Goal: Task Accomplishment & Management: Complete application form

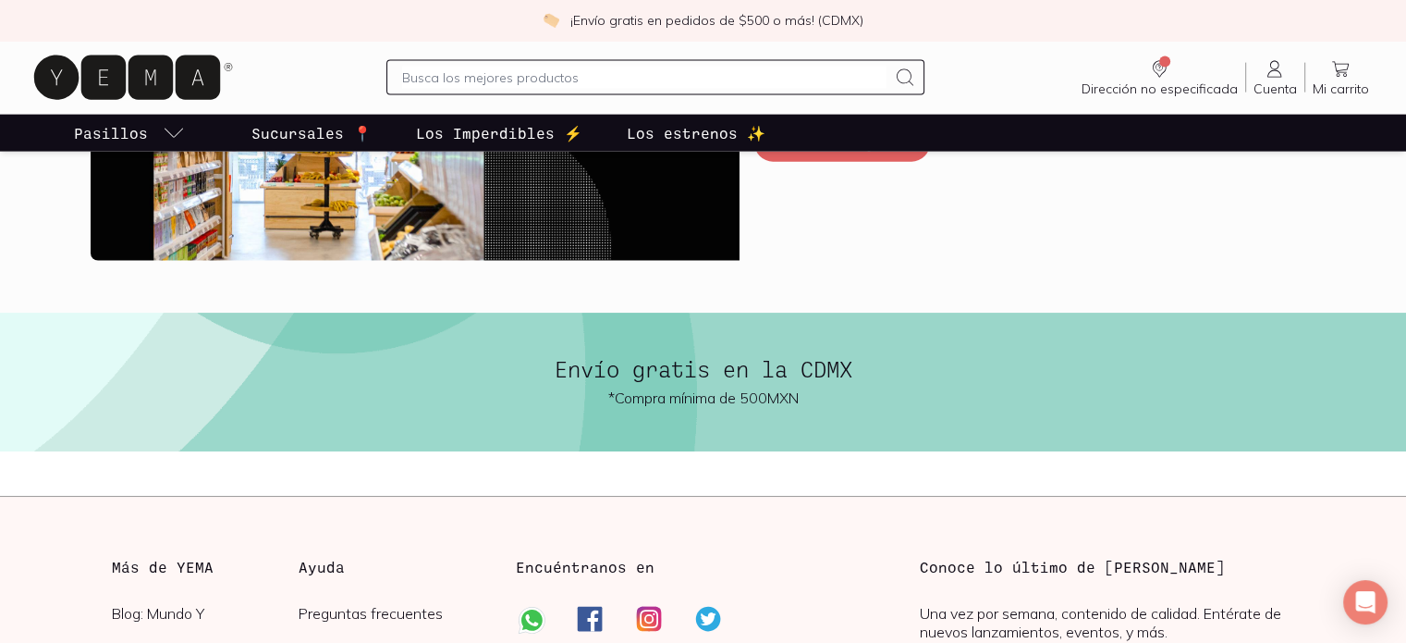
scroll to position [4618, 0]
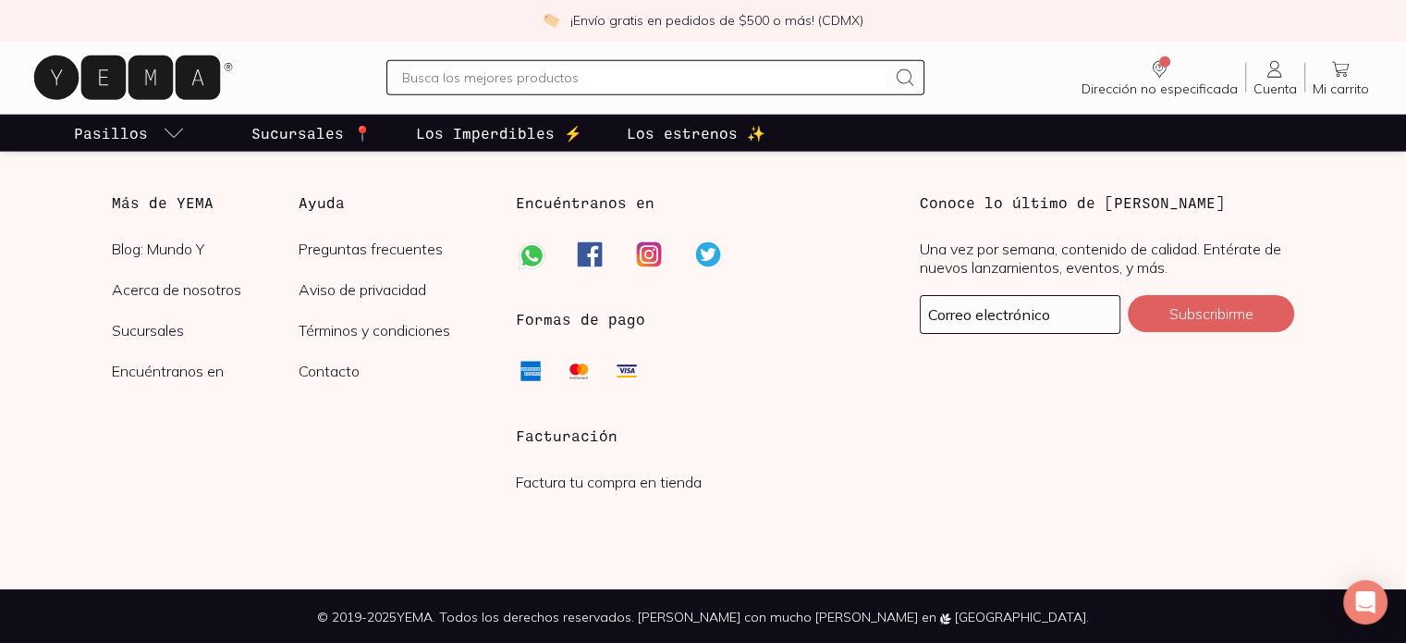
click at [607, 476] on link "Factura tu compra en tienda" at bounding box center [609, 481] width 186 height 18
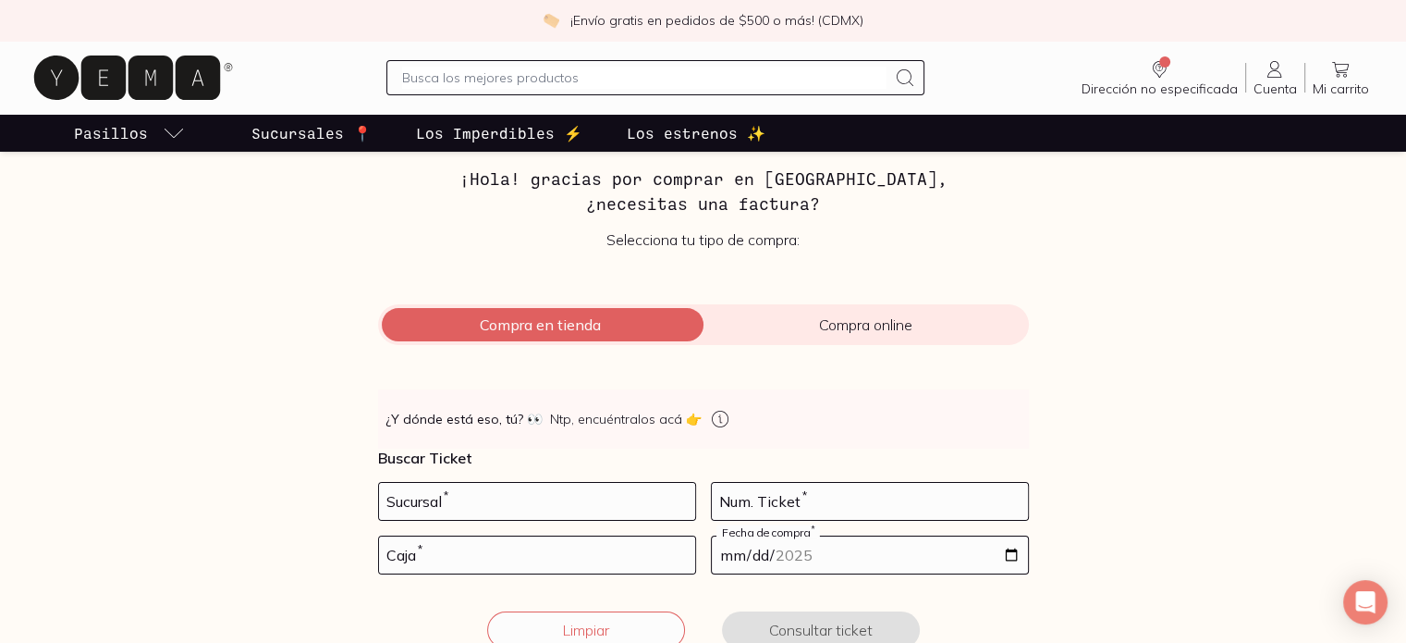
scroll to position [92, 0]
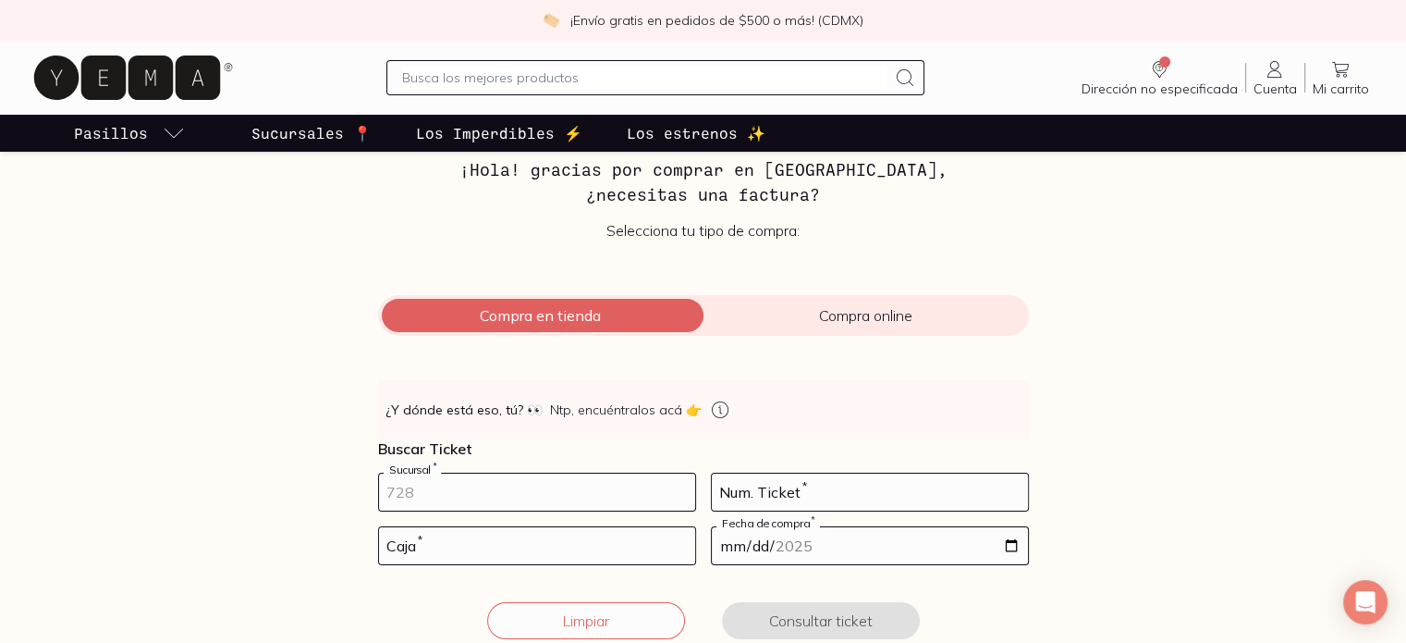
click at [562, 495] on input "number" at bounding box center [537, 491] width 316 height 37
type input "1550"
click at [818, 502] on input "number" at bounding box center [870, 491] width 316 height 37
type input "79"
click at [614, 537] on input "number" at bounding box center [537, 545] width 316 height 37
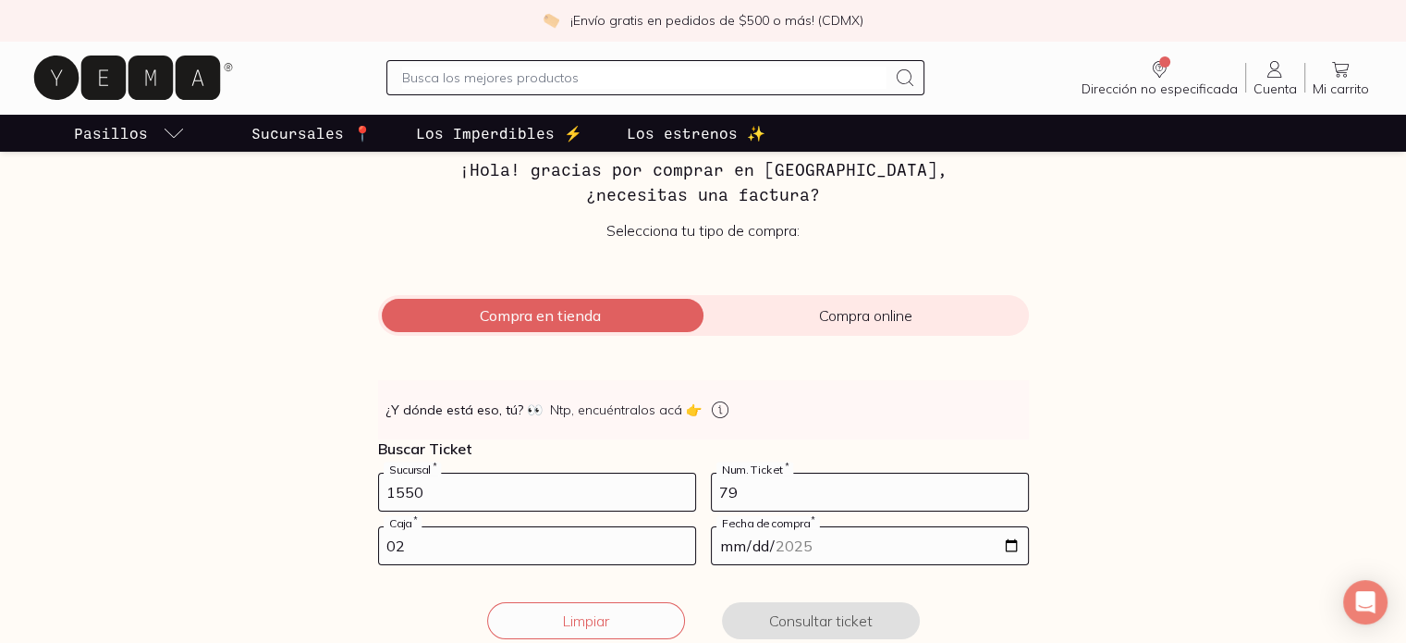
type input "02"
click at [778, 550] on input "date" at bounding box center [870, 545] width 316 height 37
click at [1014, 544] on input "date" at bounding box center [870, 545] width 316 height 37
type input "[DATE]"
click at [832, 610] on button "Consultar ticket" at bounding box center [821, 620] width 198 height 37
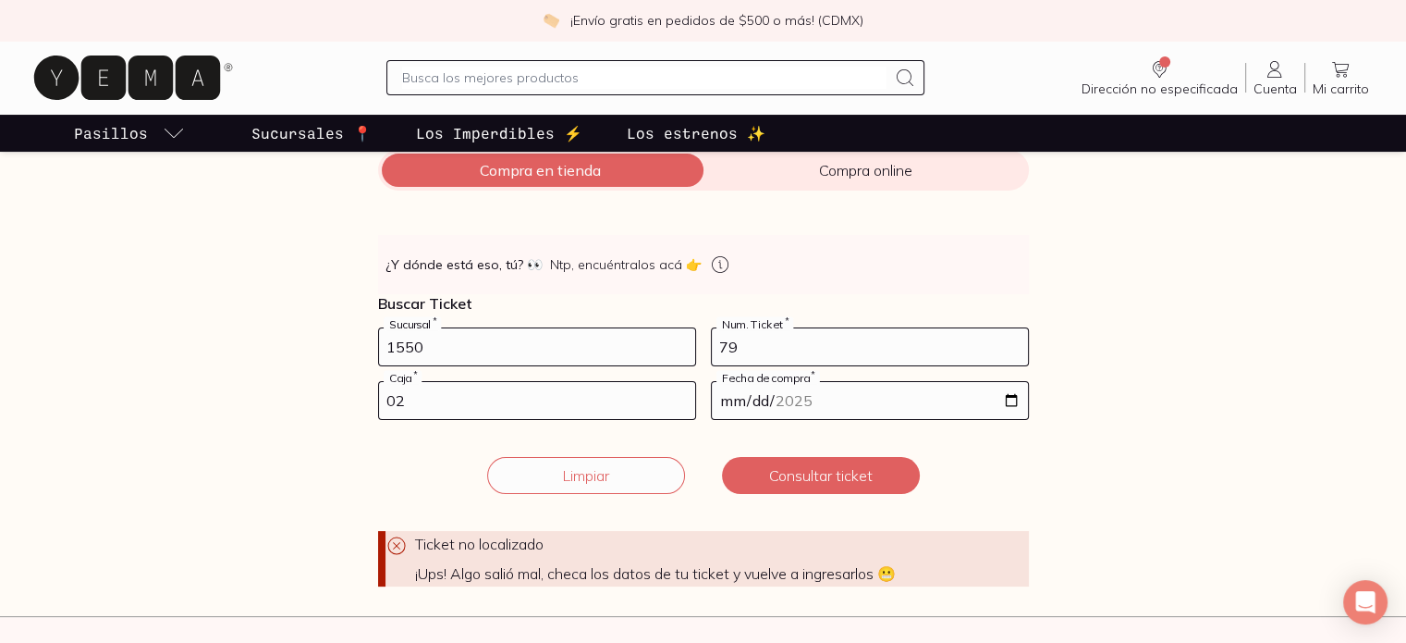
scroll to position [185, 0]
